Goal: Information Seeking & Learning: Find specific fact

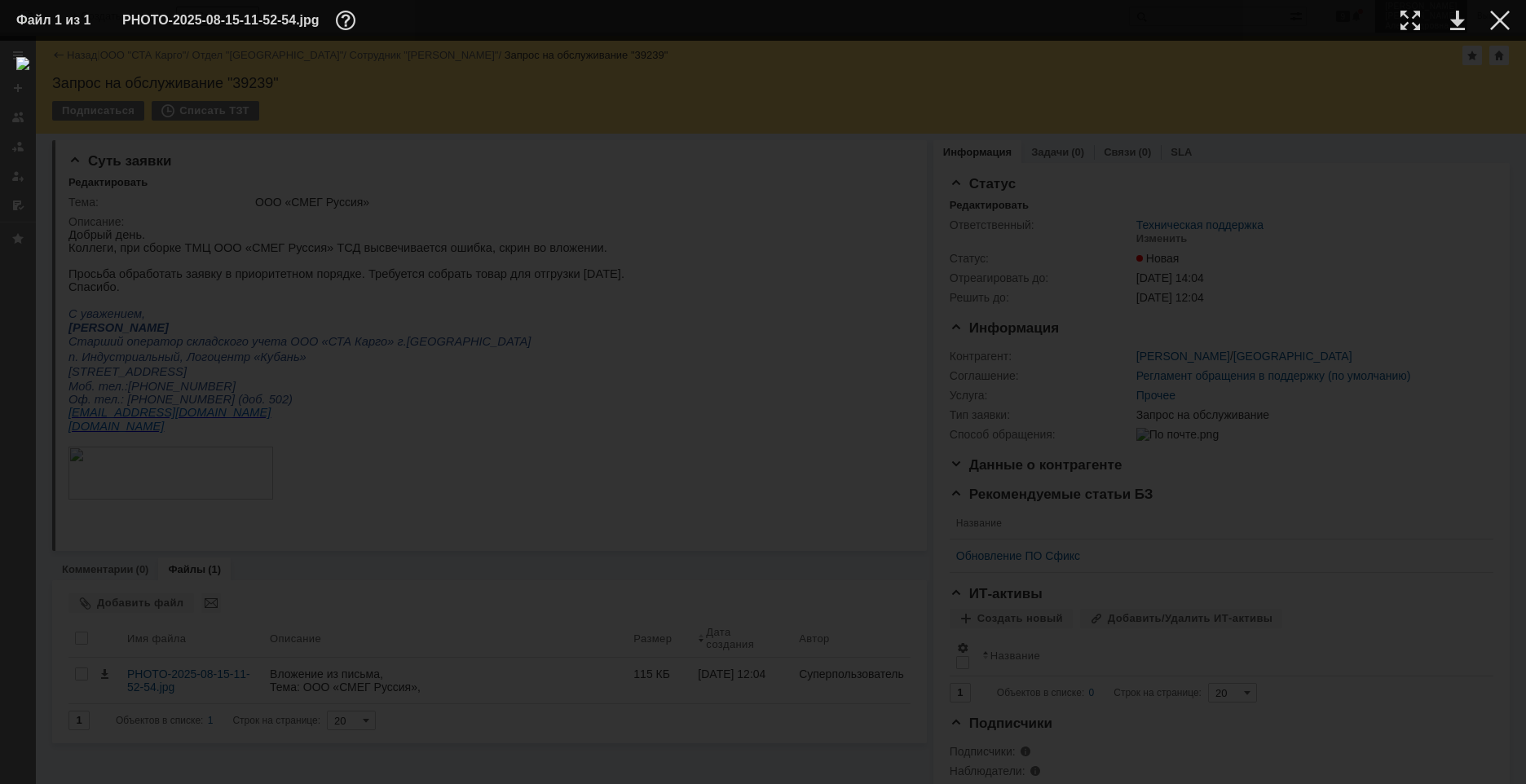
drag, startPoint x: 1504, startPoint y: 22, endPoint x: 1450, endPoint y: 26, distance: 54.1
click at [1074, 22] on div at bounding box center [1500, 20] width 19 height 19
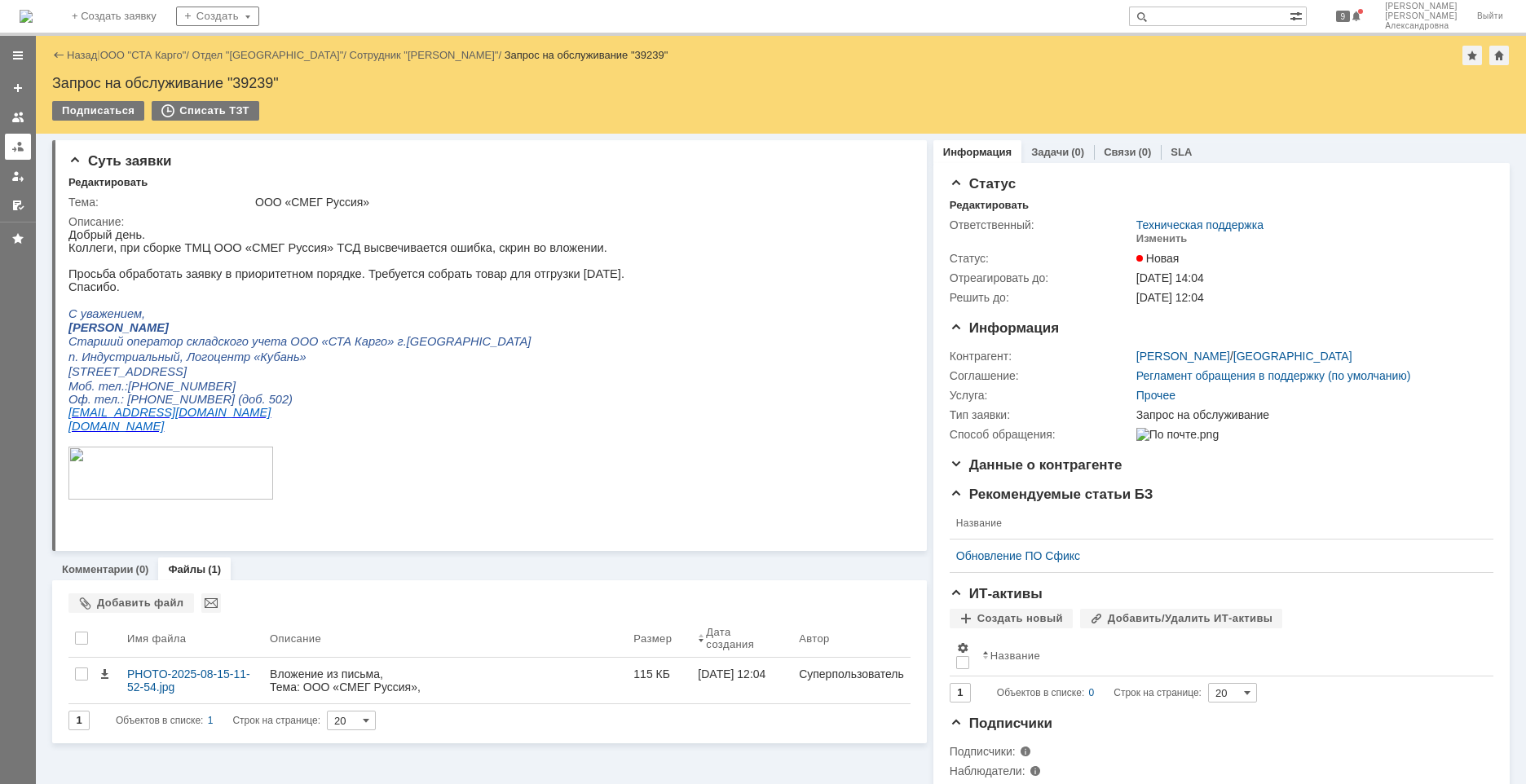
click at [13, 145] on div at bounding box center [18, 147] width 13 height 13
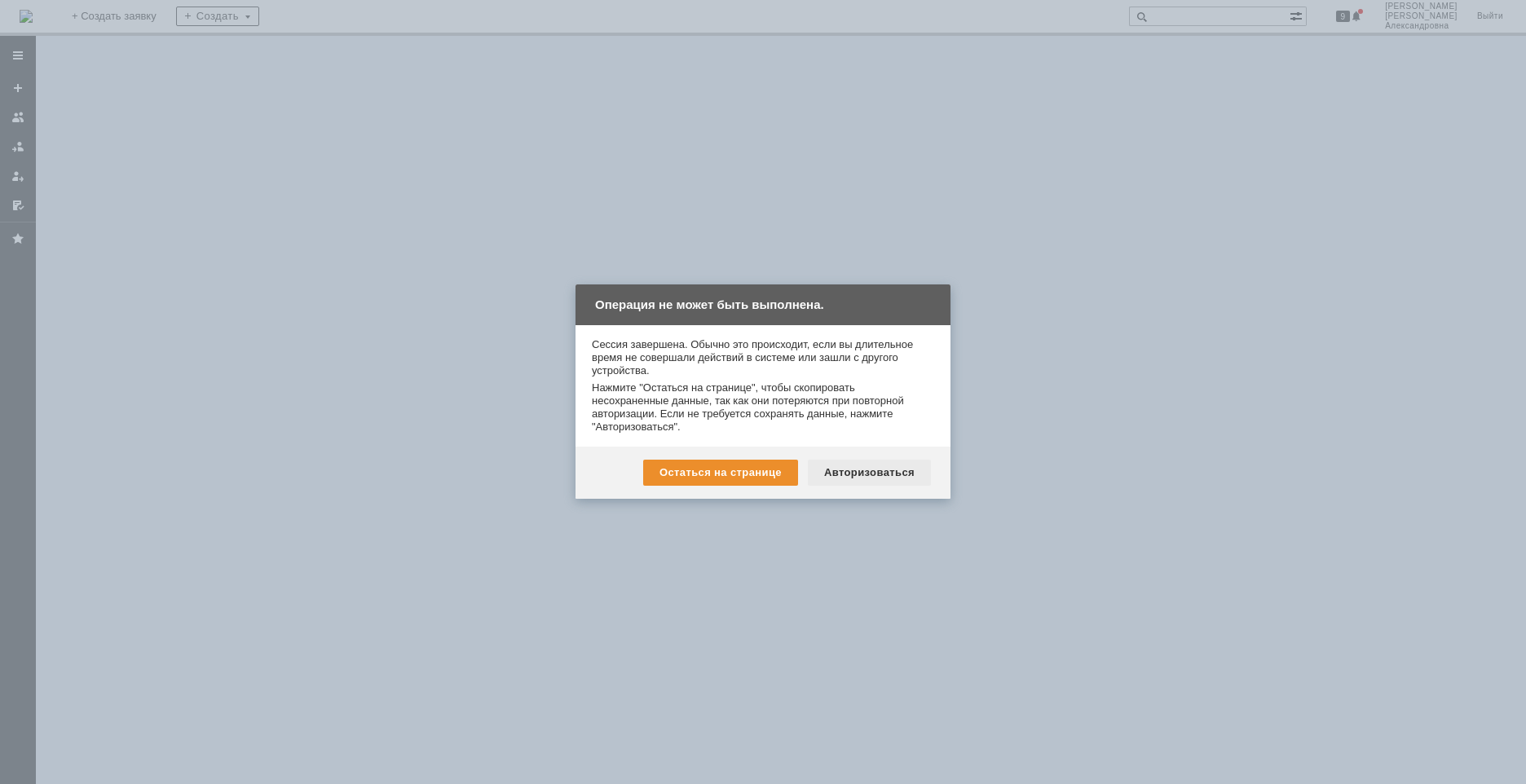
click at [865, 467] on div "Авторизоваться" at bounding box center [870, 472] width 123 height 26
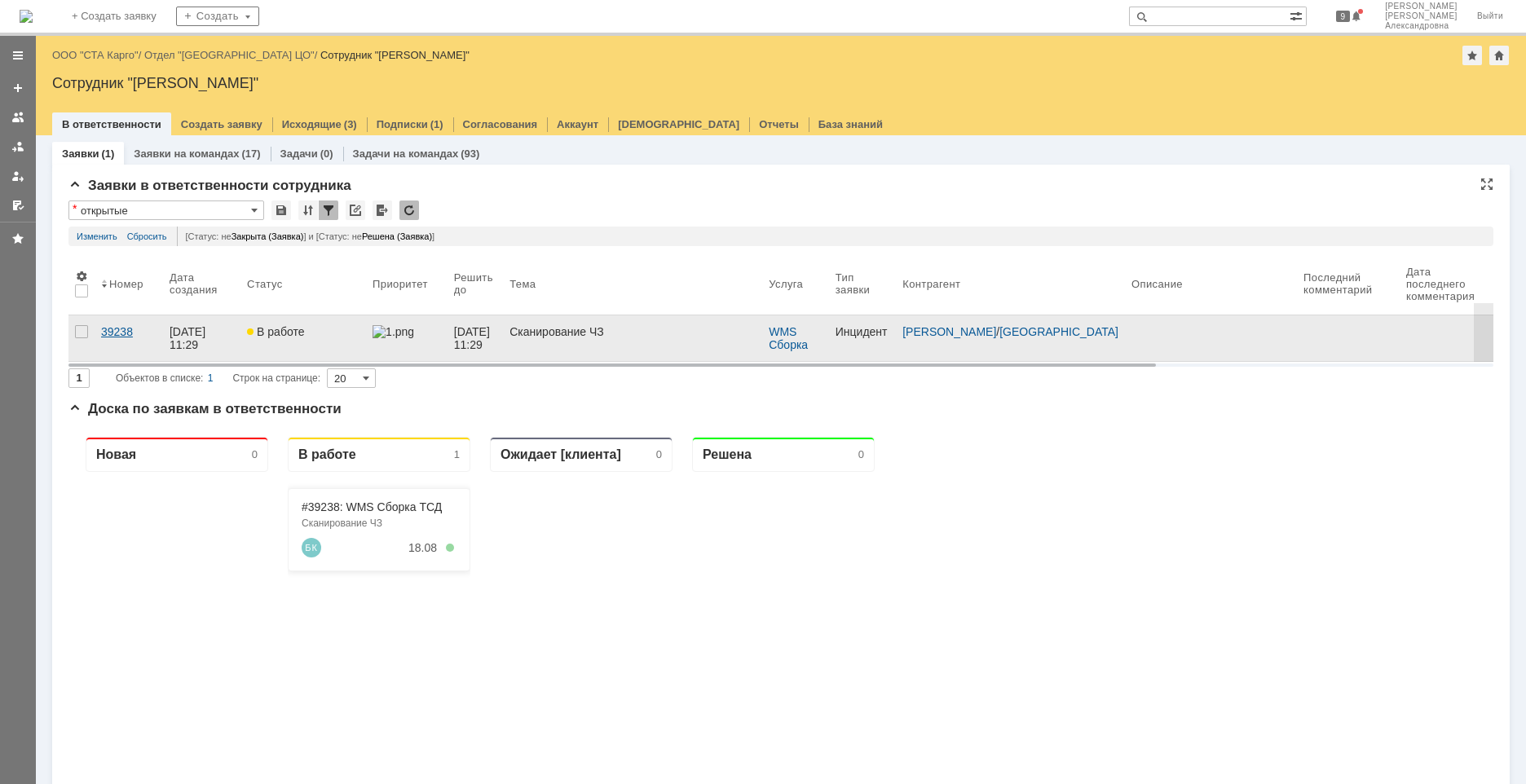
click at [127, 325] on div "39238" at bounding box center [129, 332] width 56 height 13
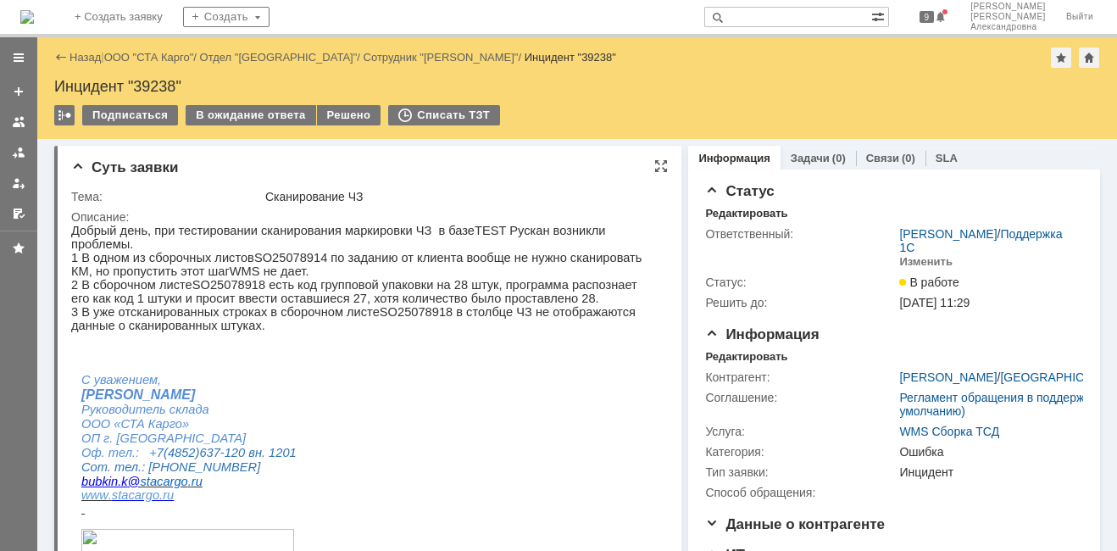
click at [274, 251] on p "1 В одном из сборочных листов SO 25078914 по заданию от клиента вообще не нужно…" at bounding box center [362, 264] width 582 height 27
drag, startPoint x: 274, startPoint y: 243, endPoint x: 257, endPoint y: 252, distance: 19.3
